Goal: Information Seeking & Learning: Check status

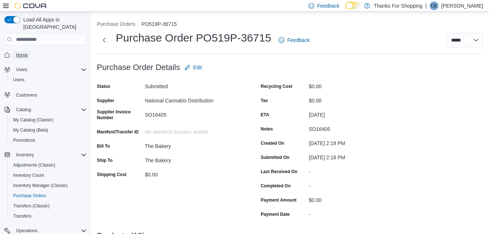
click at [21, 52] on span "Home" at bounding box center [22, 55] width 12 height 6
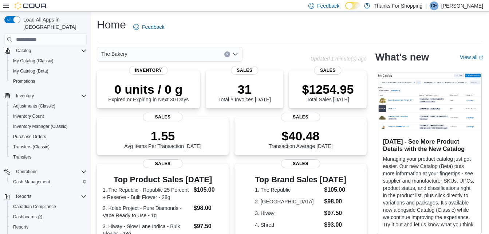
scroll to position [80, 0]
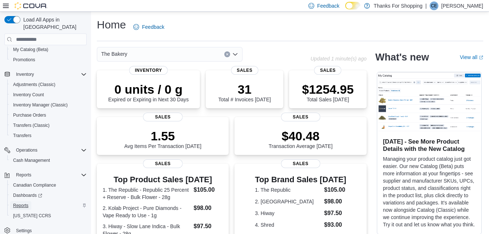
click at [29, 201] on link "Reports" at bounding box center [20, 205] width 21 height 9
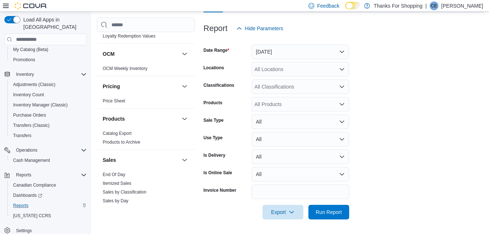
scroll to position [515, 0]
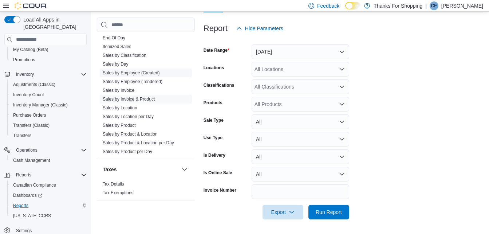
click at [132, 73] on link "Sales by Employee (Created)" at bounding box center [131, 72] width 57 height 5
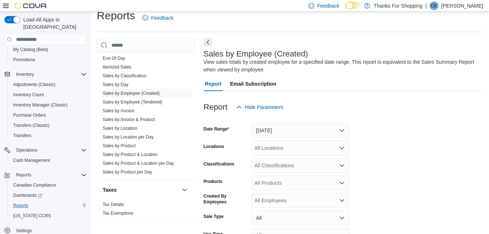
scroll to position [24, 0]
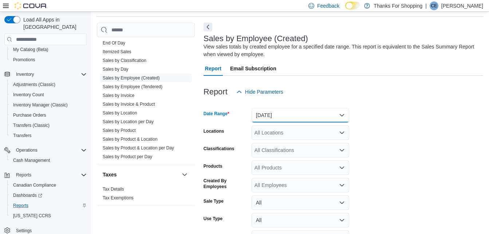
click at [305, 113] on button "[DATE]" at bounding box center [301, 115] width 98 height 15
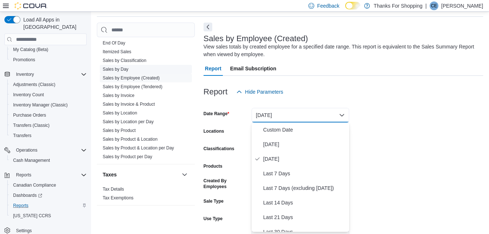
click at [122, 68] on link "Sales by Day" at bounding box center [116, 69] width 26 height 5
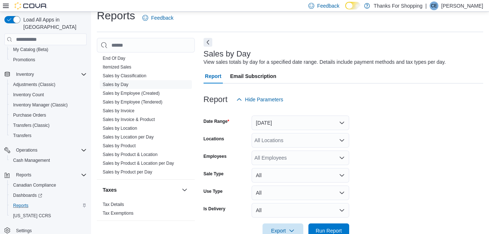
scroll to position [17, 0]
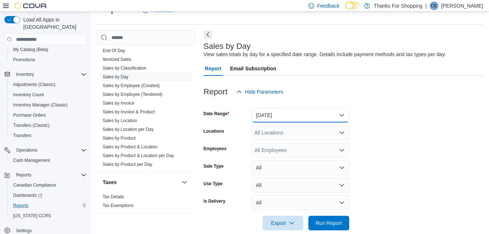
click at [322, 117] on button "[DATE]" at bounding box center [301, 115] width 98 height 15
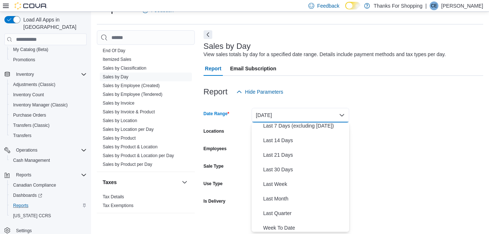
scroll to position [109, 0]
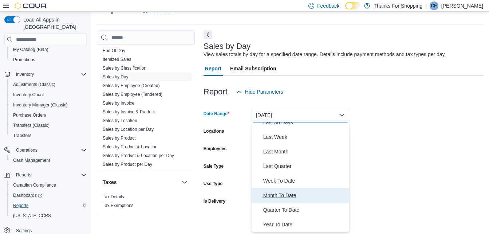
click at [287, 196] on span "Month To Date" at bounding box center [304, 195] width 83 height 9
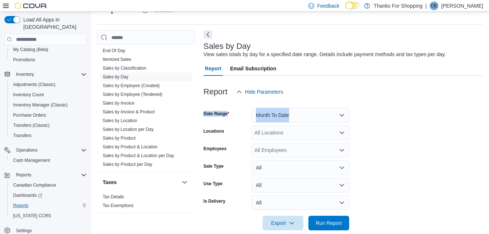
click at [417, 107] on form "Date Range Month To Date Locations All Locations Employees All Employees Sale T…" at bounding box center [344, 164] width 280 height 131
click at [307, 131] on div "All Locations" at bounding box center [301, 132] width 98 height 15
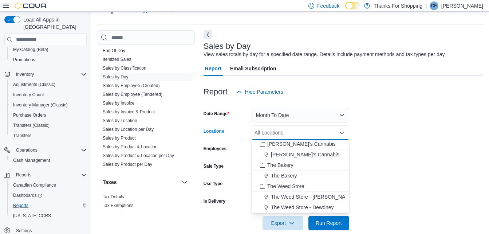
click at [296, 176] on span "The Bakery" at bounding box center [284, 175] width 26 height 7
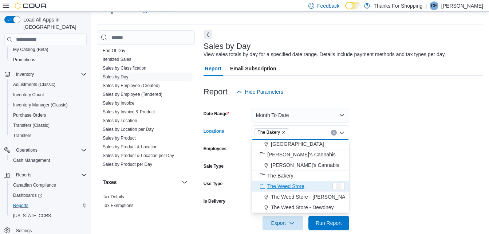
scroll to position [181, 0]
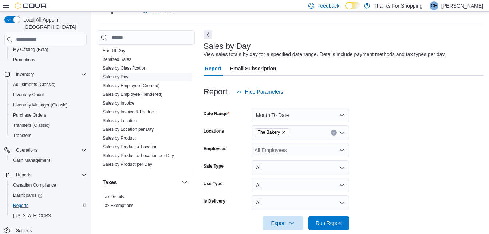
click at [379, 154] on form "Date Range Month To Date Locations The Bakery Employees All Employees Sale Type…" at bounding box center [344, 164] width 280 height 131
click at [331, 222] on span "Run Report" at bounding box center [329, 222] width 26 height 7
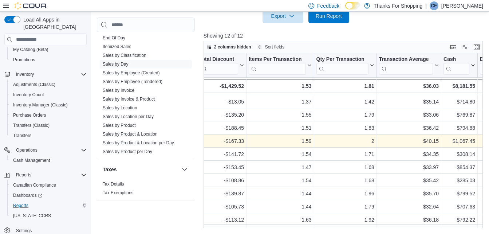
scroll to position [0, 525]
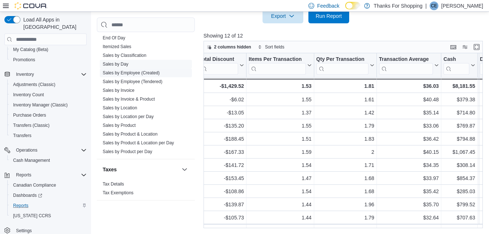
click at [143, 76] on span "Sales by Employee (Created)" at bounding box center [146, 72] width 92 height 9
click at [142, 74] on link "Sales by Employee (Created)" at bounding box center [131, 72] width 57 height 5
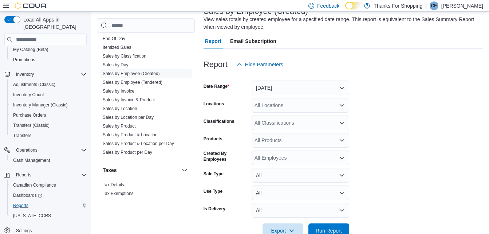
scroll to position [24, 0]
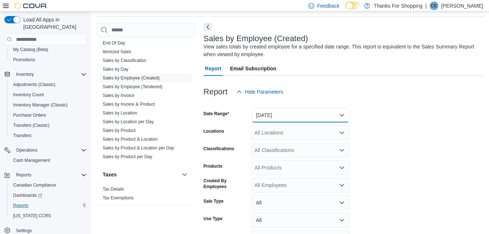
click at [297, 116] on button "[DATE]" at bounding box center [301, 115] width 98 height 15
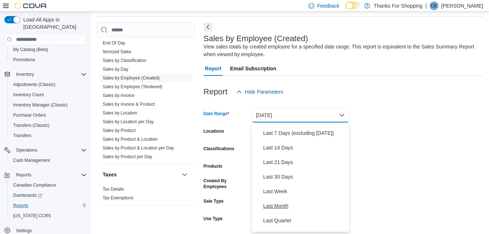
scroll to position [109, 0]
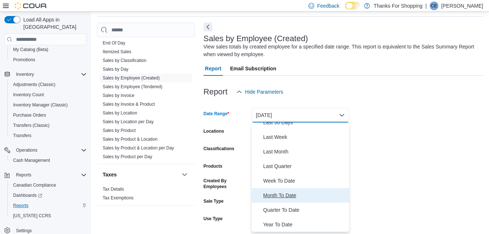
click at [275, 193] on span "Month To Date" at bounding box center [304, 195] width 83 height 9
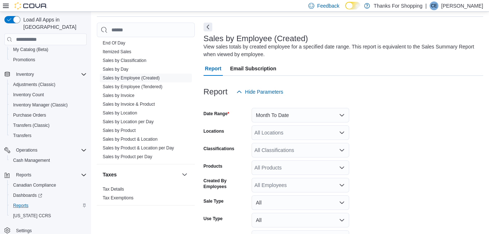
click at [429, 129] on form "Date Range Month To Date Locations All Locations Classifications All Classifica…" at bounding box center [344, 182] width 280 height 166
click at [326, 135] on div "All Locations" at bounding box center [301, 132] width 98 height 15
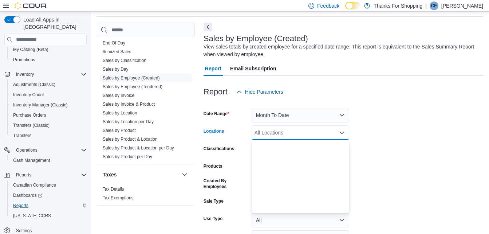
scroll to position [191, 0]
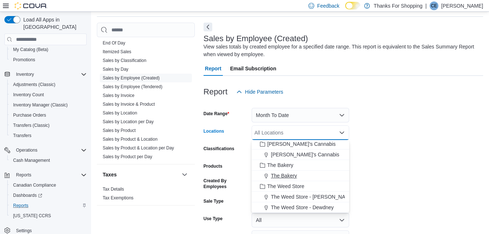
click at [285, 174] on span "The Bakery" at bounding box center [284, 175] width 26 height 7
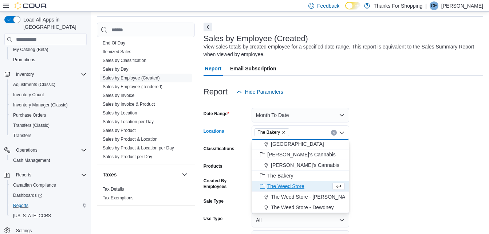
scroll to position [0, 0]
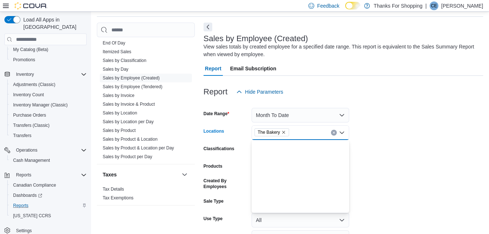
click at [425, 162] on form "Date Range Month To Date Locations The Bakery Combo box. Selected. The Bakery. …" at bounding box center [344, 182] width 280 height 166
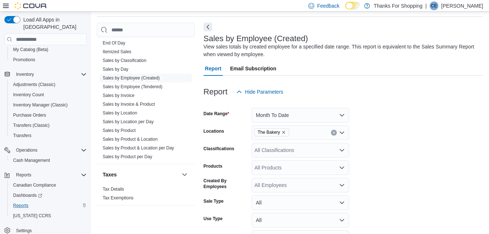
scroll to position [70, 0]
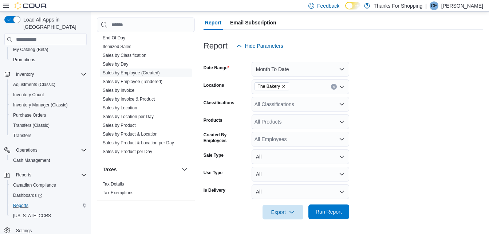
click at [336, 215] on span "Run Report" at bounding box center [329, 211] width 26 height 7
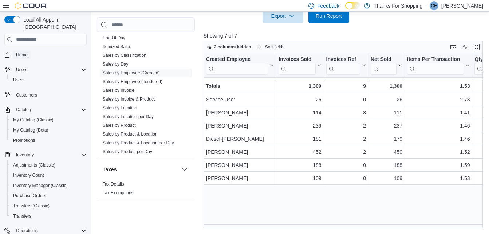
click at [27, 51] on link "Home" at bounding box center [21, 55] width 17 height 9
